Goal: Task Accomplishment & Management: Use online tool/utility

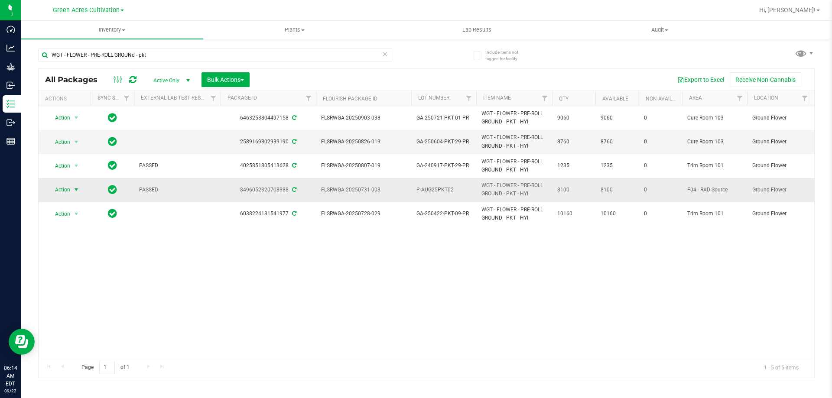
click at [78, 188] on span "select" at bounding box center [76, 189] width 7 height 7
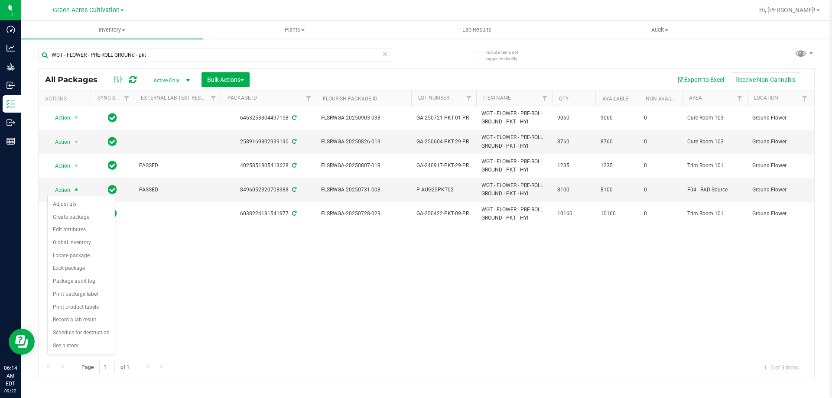
drag, startPoint x: 431, startPoint y: 322, endPoint x: 231, endPoint y: 88, distance: 307.5
click at [428, 323] on div "Action Action Adjust qty Create package Edit attributes Global inventory Locate…" at bounding box center [426, 231] width 775 height 251
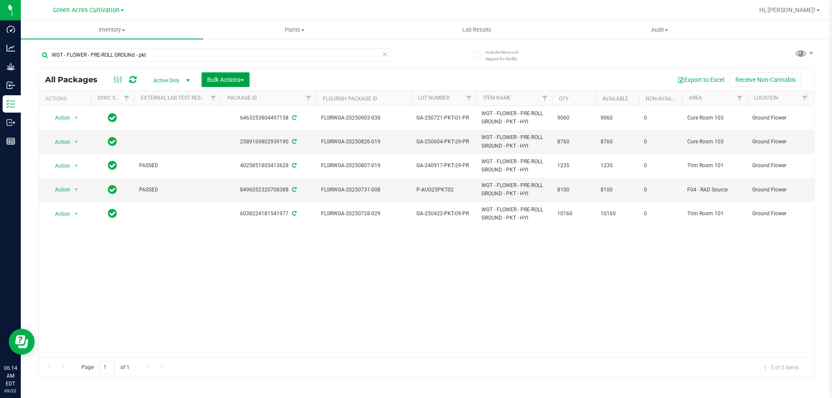
click at [246, 80] on button "Bulk Actions" at bounding box center [225, 79] width 48 height 15
click at [247, 96] on span "Add to outbound order" at bounding box center [236, 99] width 59 height 7
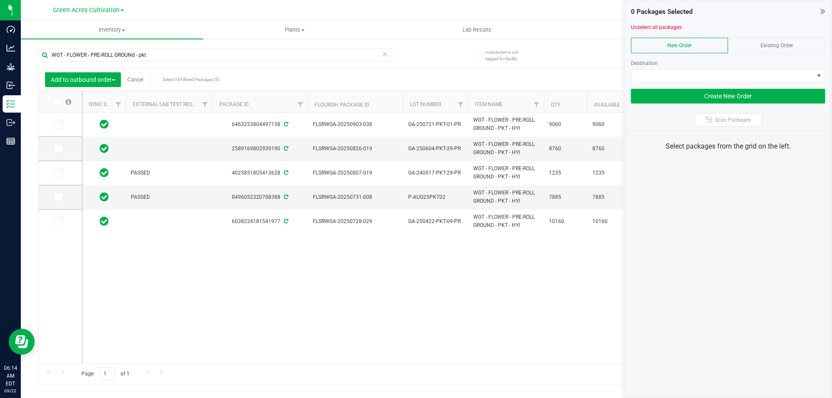
click at [334, 294] on div "6463253804497158 FLSRWGA-20250903-038 GA-250721-PKT-01-PR WGT - FLOWER - PRE-RO…" at bounding box center [447, 238] width 731 height 251
click at [58, 197] on icon at bounding box center [58, 197] width 6 height 0
click at [0, 0] on input "checkbox" at bounding box center [0, 0] width 0 height 0
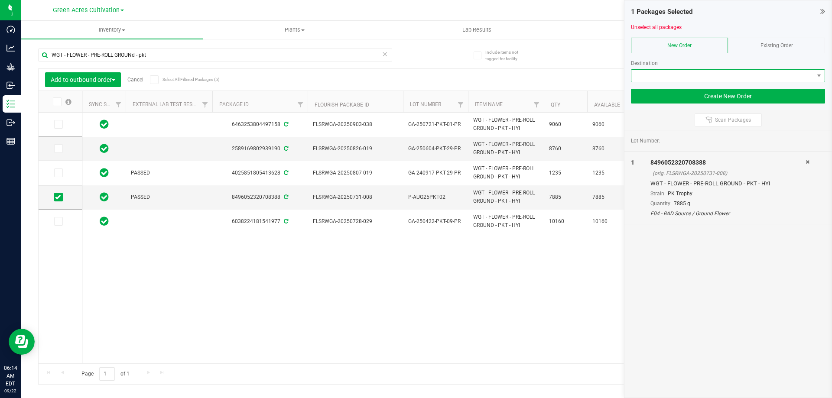
click at [646, 73] on span at bounding box center [722, 76] width 182 height 12
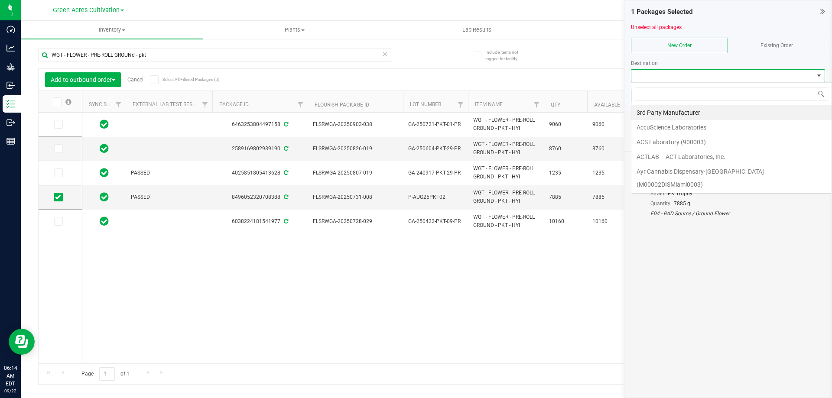
scroll to position [13, 194]
type input "gree"
click at [674, 110] on li "Green Acres Manufacturing" at bounding box center [731, 112] width 200 height 15
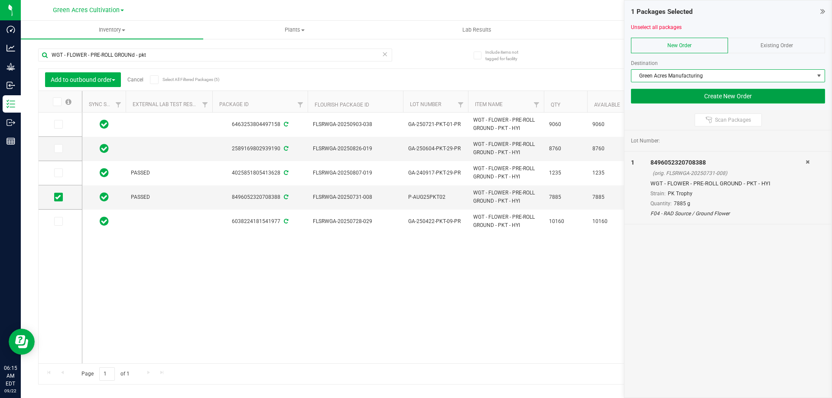
click at [672, 94] on button "Create New Order" at bounding box center [728, 96] width 194 height 15
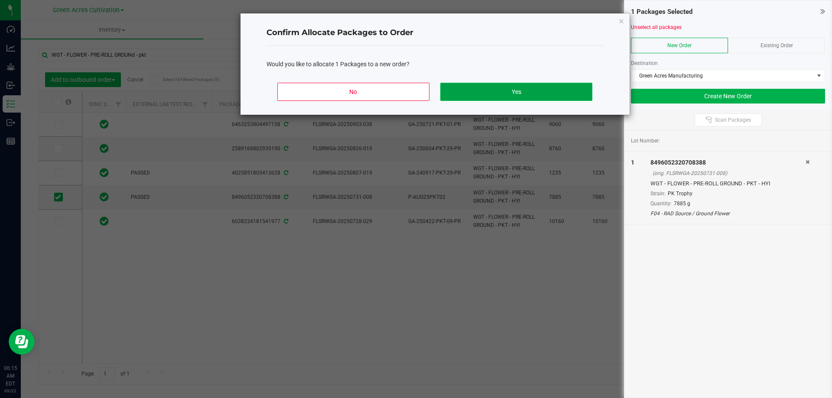
click at [457, 94] on button "Yes" at bounding box center [516, 92] width 152 height 18
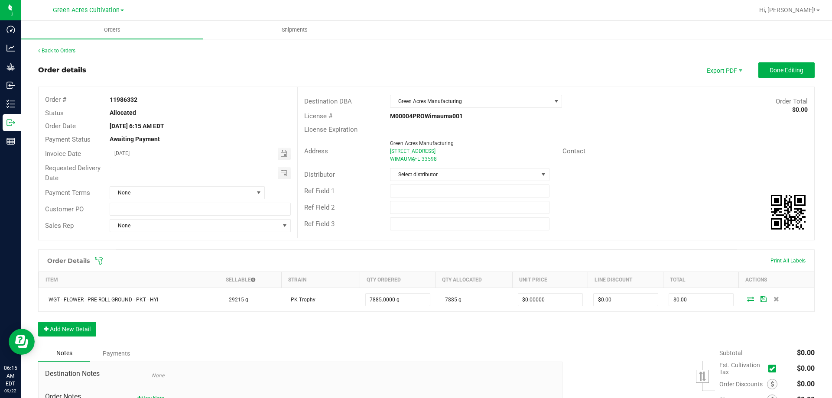
click at [114, 101] on strong "11986332" at bounding box center [124, 99] width 28 height 7
copy strong "11986332"
click at [311, 54] on div "Back to Orders" at bounding box center [426, 51] width 776 height 8
click at [790, 69] on span "Done Editing" at bounding box center [786, 70] width 34 height 7
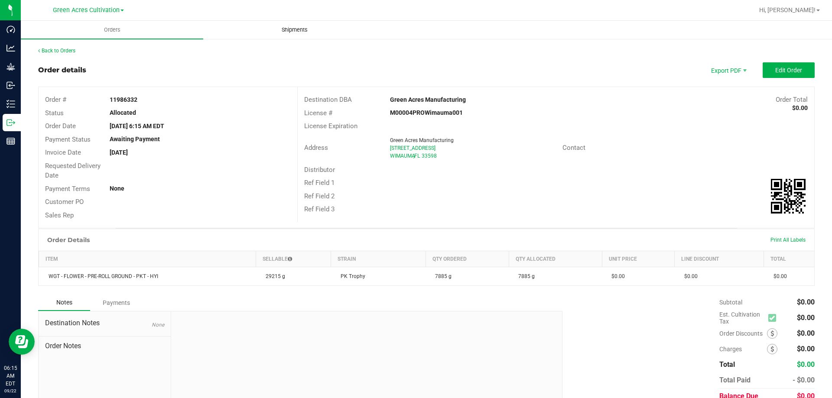
click at [302, 26] on span "Shipments" at bounding box center [294, 30] width 49 height 8
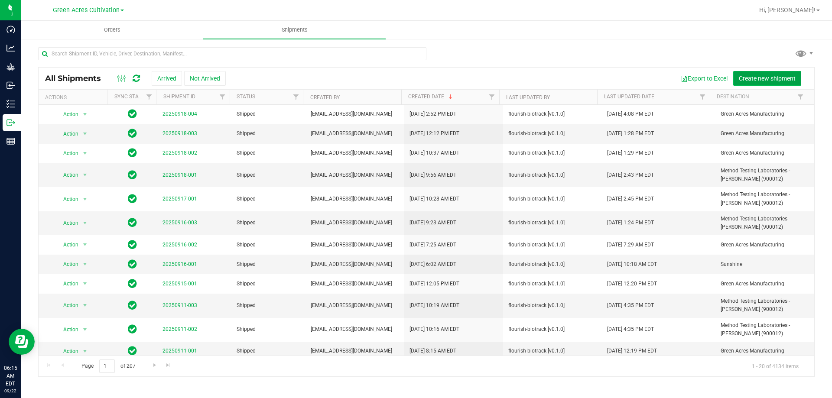
click at [780, 73] on button "Create new shipment" at bounding box center [767, 78] width 68 height 15
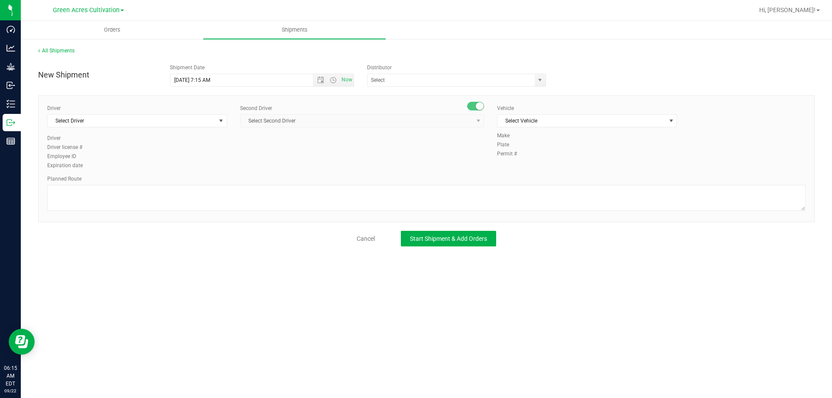
click at [145, 112] on div "Driver" at bounding box center [137, 108] width 180 height 8
click at [129, 125] on span "Select Driver" at bounding box center [132, 121] width 168 height 12
click at [79, 156] on li "BT Driver1" at bounding box center [137, 157] width 179 height 13
type input "bt"
click at [284, 125] on span "Select Second Driver" at bounding box center [356, 121] width 232 height 12
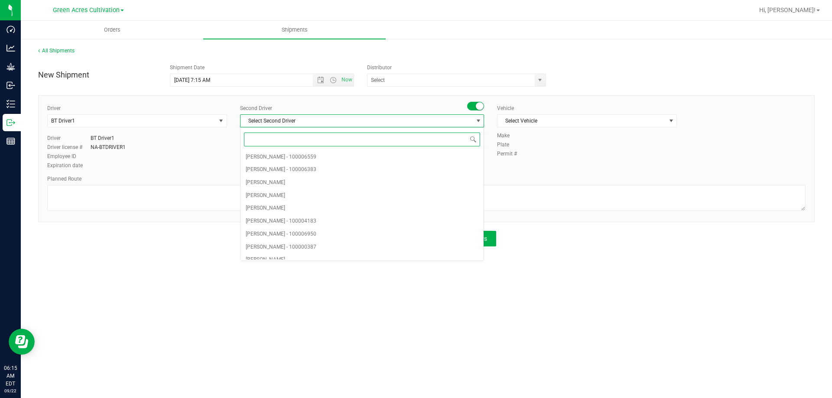
type input "t"
type input "bt"
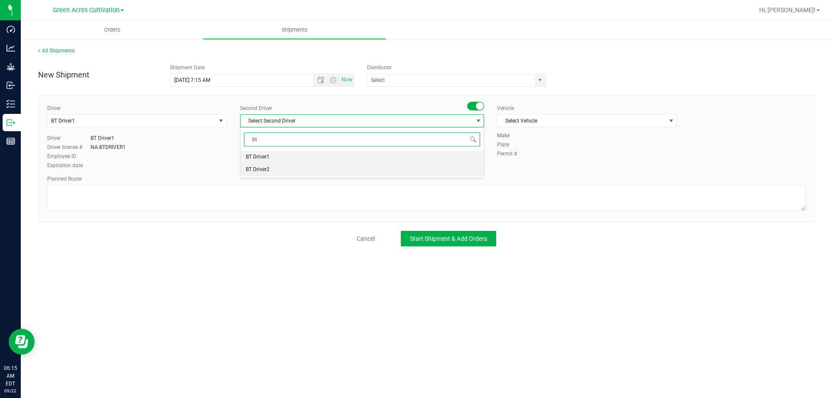
click at [272, 168] on li "BT Driver2" at bounding box center [361, 169] width 243 height 13
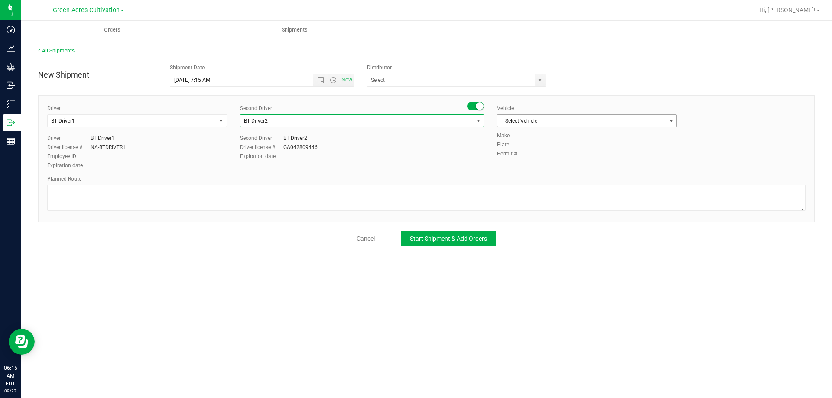
click at [574, 119] on span "Select Vehicle" at bounding box center [581, 121] width 168 height 12
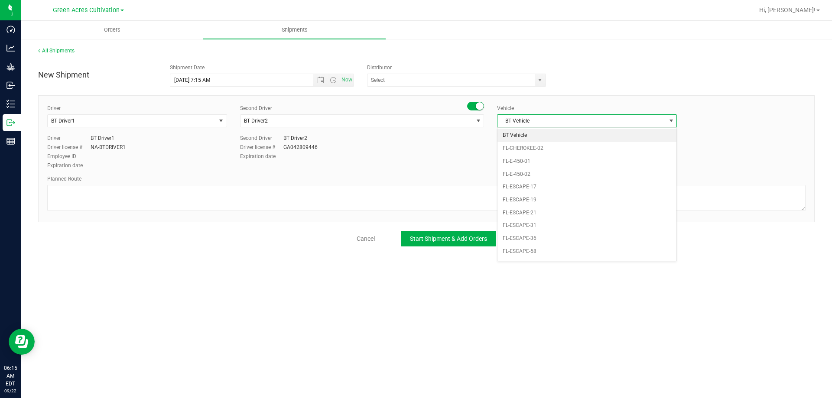
click at [523, 133] on li "BT Vehicle" at bounding box center [586, 135] width 179 height 13
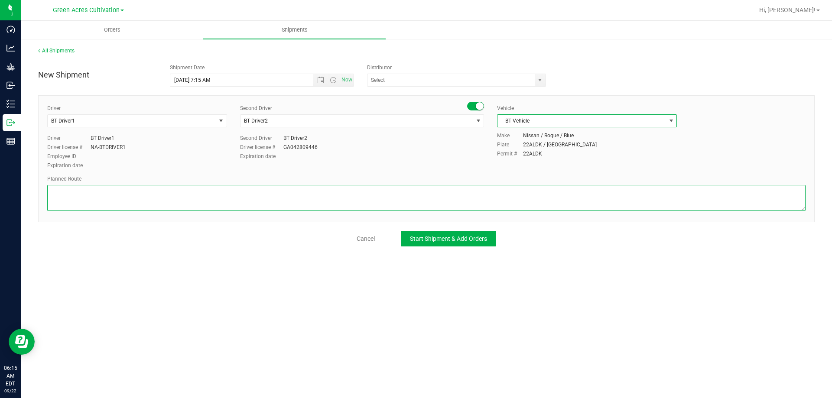
click at [422, 197] on textarea at bounding box center [426, 198] width 758 height 26
type textarea "f"
type textarea "m"
type textarea "from cultivation to packaging"
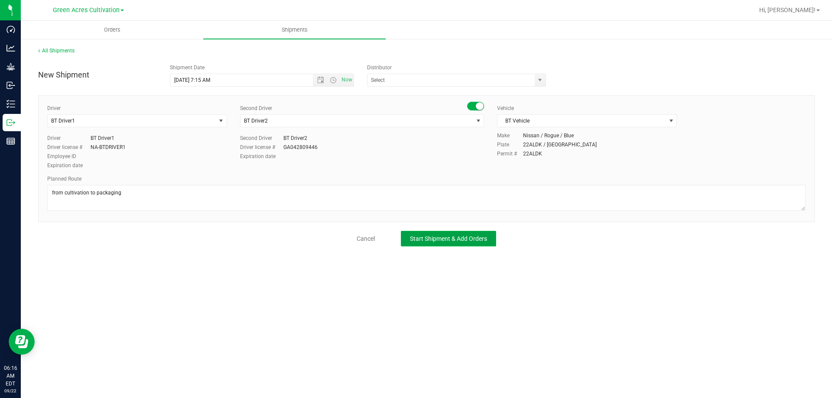
click at [440, 235] on span "Start Shipment & Add Orders" at bounding box center [448, 238] width 77 height 7
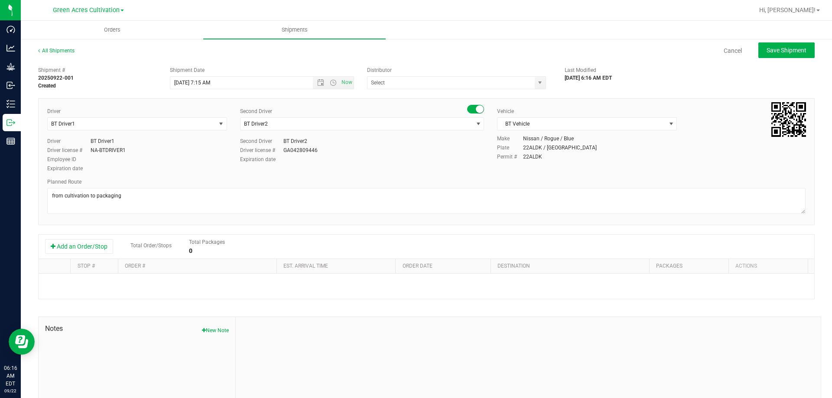
click at [78, 237] on div "Add an Order/Stop Total Order/Stops Total Packages 0" at bounding box center [426, 247] width 775 height 24
click at [73, 248] on button "Add an Order/Stop" at bounding box center [79, 246] width 68 height 15
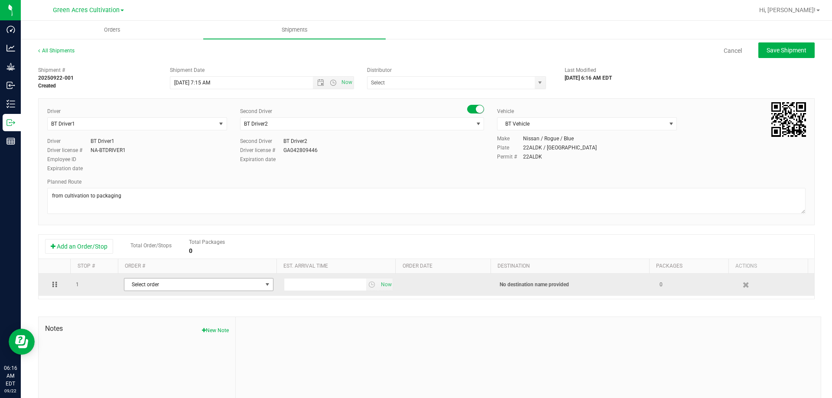
click at [213, 286] on span "Select order" at bounding box center [193, 285] width 138 height 12
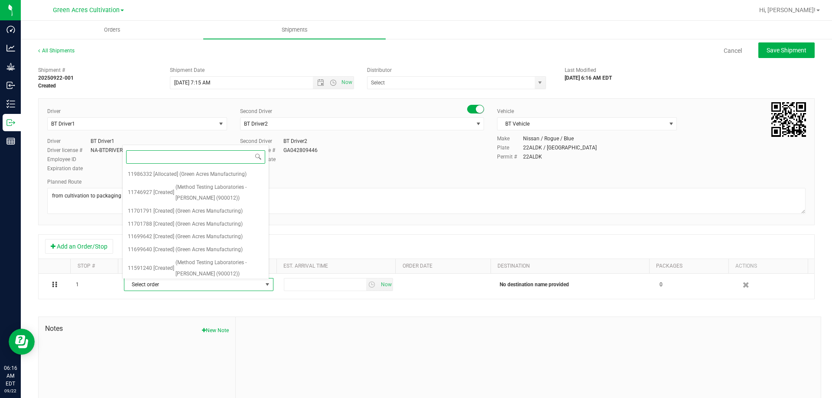
paste input "11986332"
type input "11986332"
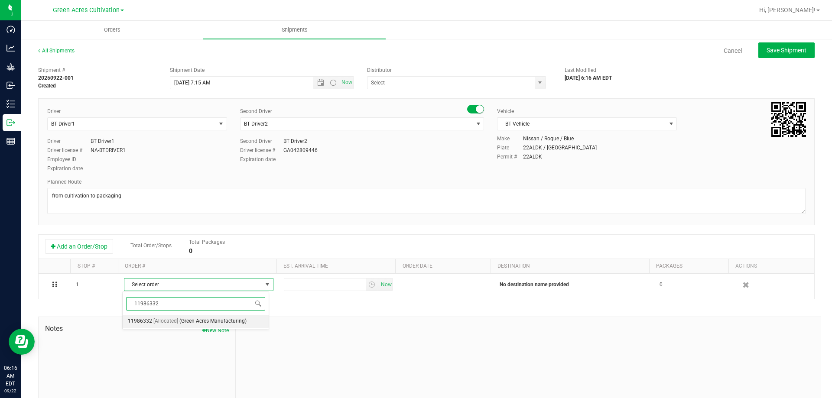
click at [256, 318] on li "11986332 [Allocated] (Green Acres Manufacturing)" at bounding box center [196, 321] width 146 height 13
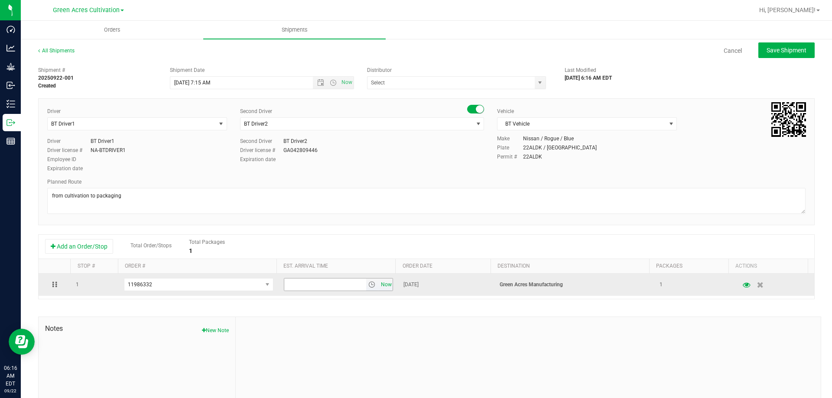
click at [384, 284] on span "Now" at bounding box center [386, 285] width 15 height 13
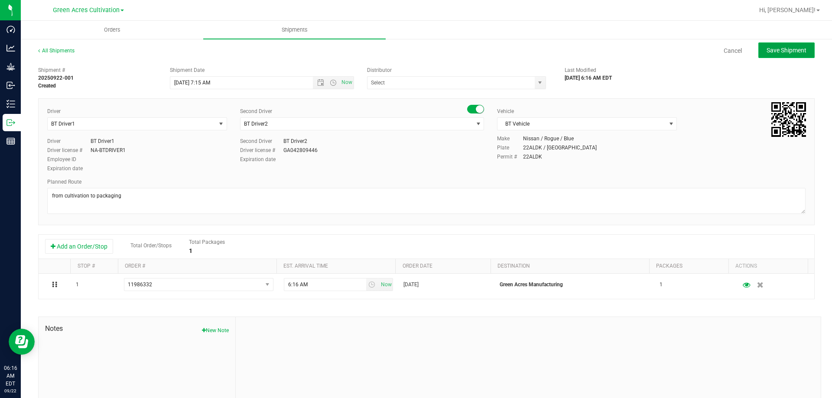
click at [786, 52] on span "Save Shipment" at bounding box center [786, 50] width 40 height 7
type input "[DATE] 11:15 AM"
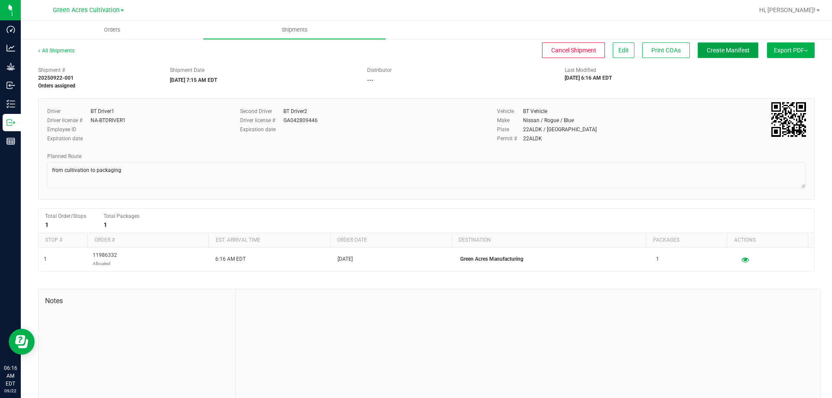
click at [712, 46] on button "Create Manifest" at bounding box center [727, 50] width 61 height 16
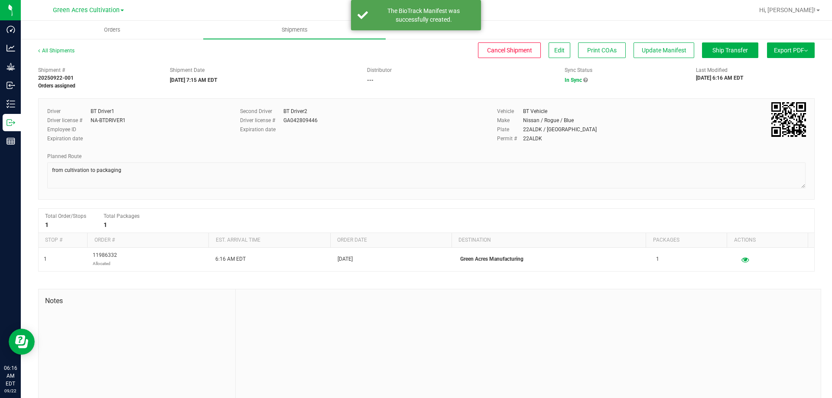
click at [783, 42] on div "All Shipments Cancel Shipment Edit Print COAs Update Manifest Ship Transfer Exp…" at bounding box center [426, 226] width 811 height 376
click at [782, 45] on button "Export PDF" at bounding box center [791, 50] width 48 height 16
click at [771, 67] on span "Manifest by Package ID" at bounding box center [777, 69] width 55 height 6
